Goal: Entertainment & Leisure: Consume media (video, audio)

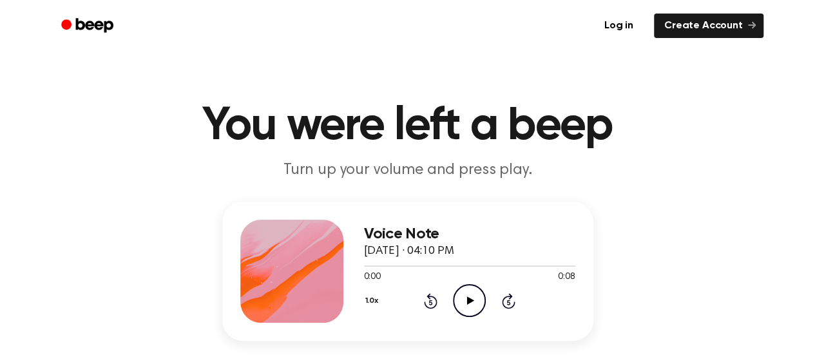
click at [469, 305] on icon "Play Audio" at bounding box center [469, 300] width 33 height 33
click at [471, 301] on icon at bounding box center [470, 300] width 7 height 8
click at [469, 301] on icon at bounding box center [470, 300] width 7 height 8
click at [463, 299] on icon "Pause Audio" at bounding box center [469, 300] width 33 height 33
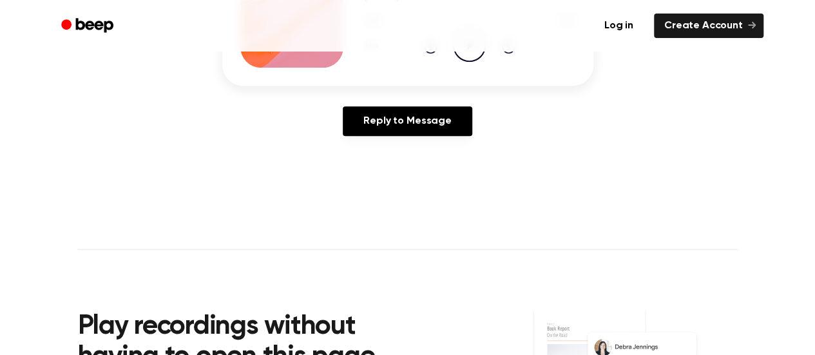
scroll to position [55, 0]
